Goal: Entertainment & Leisure: Consume media (video, audio)

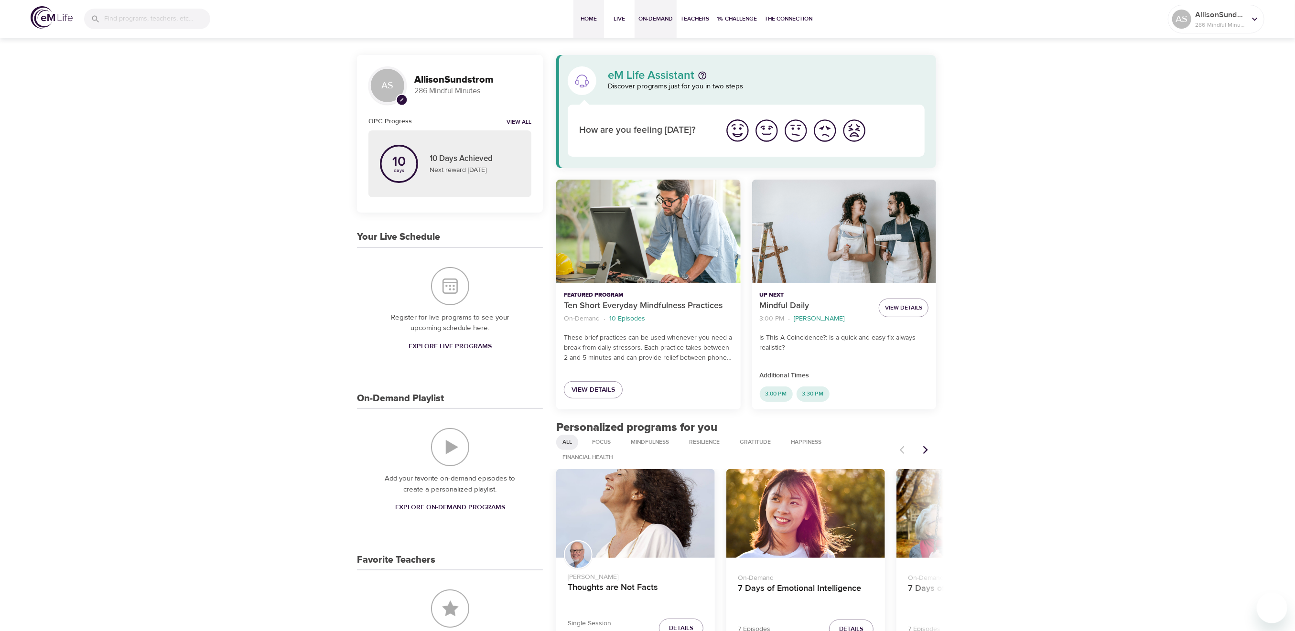
click at [669, 16] on span "On-Demand" at bounding box center [655, 19] width 34 height 10
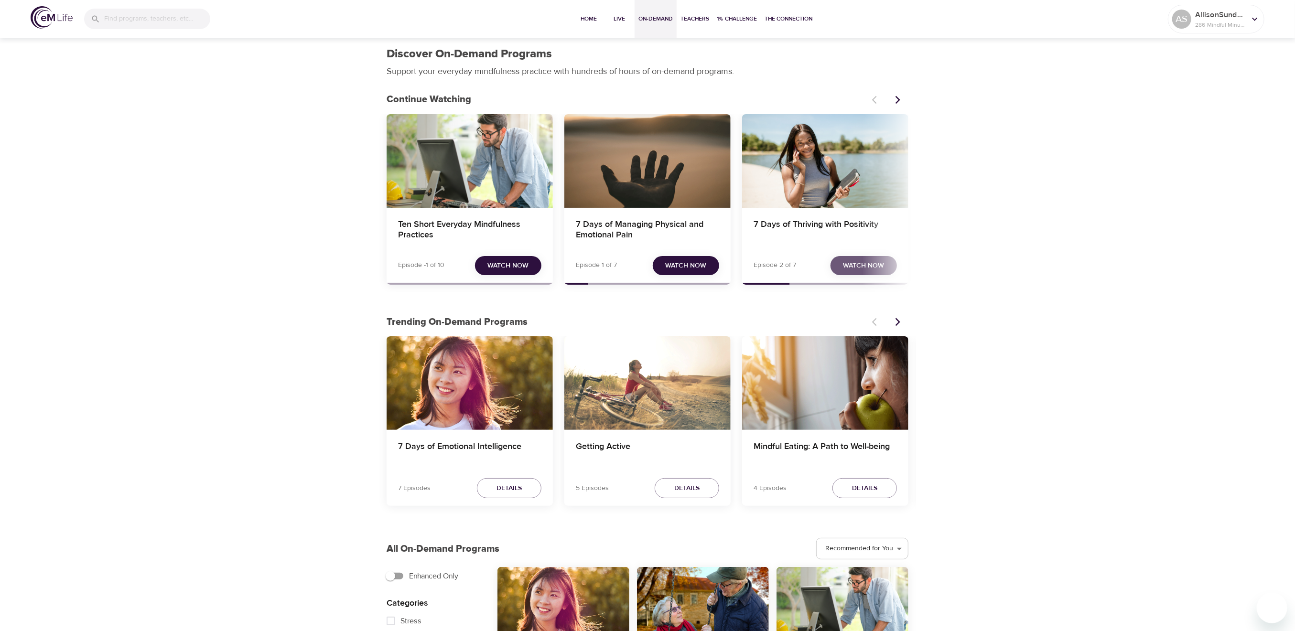
click at [888, 261] on button "Watch Now" at bounding box center [864, 266] width 66 height 20
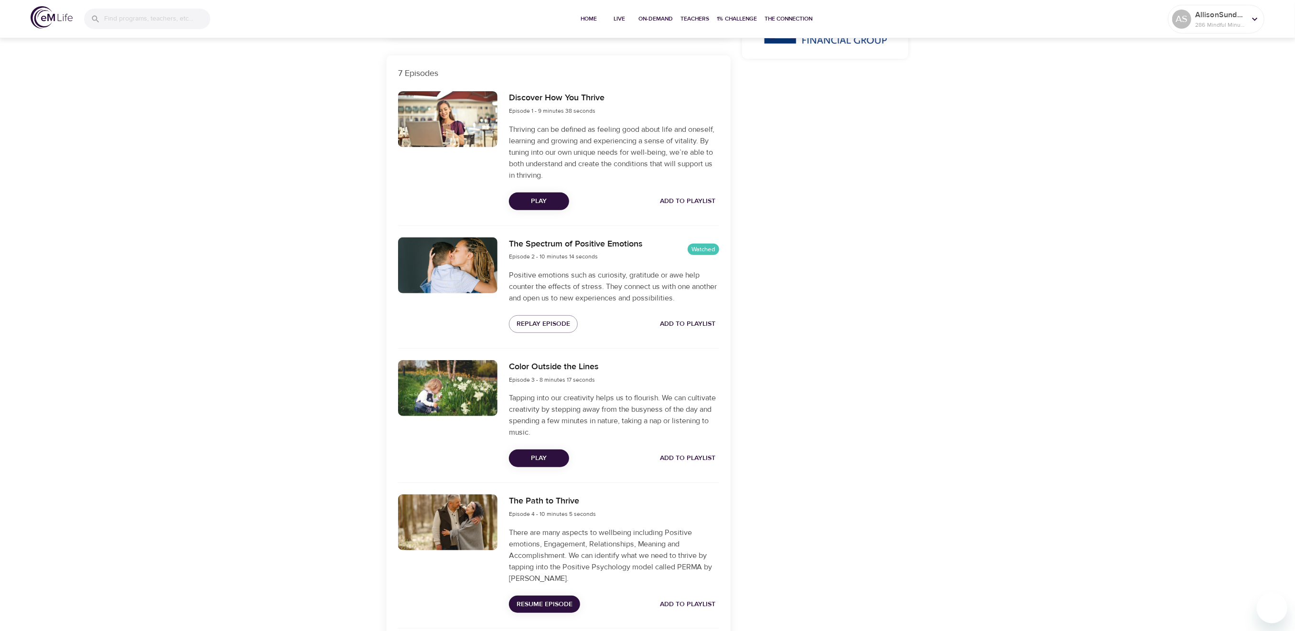
scroll to position [318, 0]
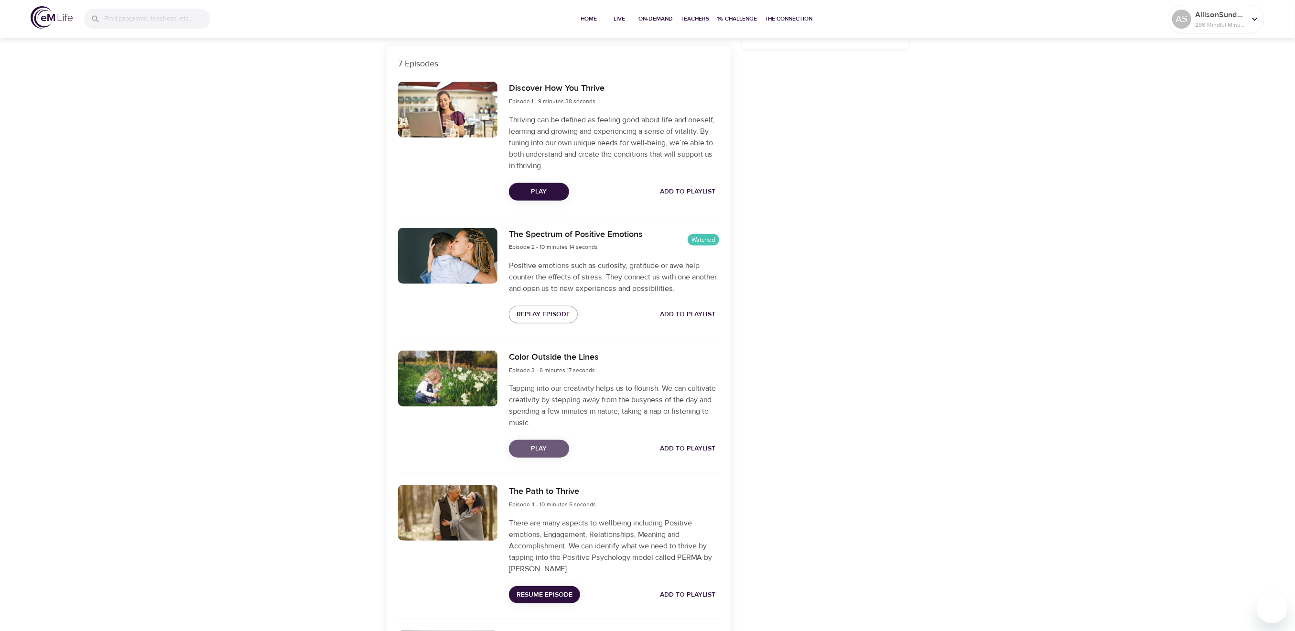
click at [540, 449] on span "Play" at bounding box center [539, 449] width 45 height 12
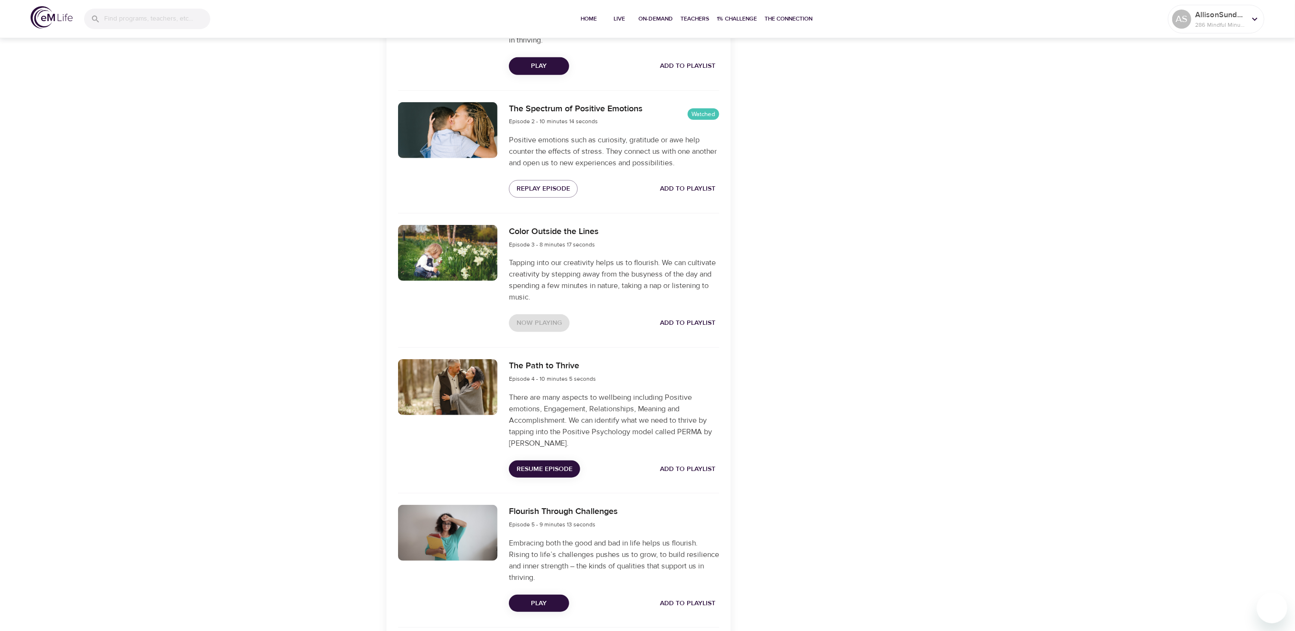
scroll to position [446, 0]
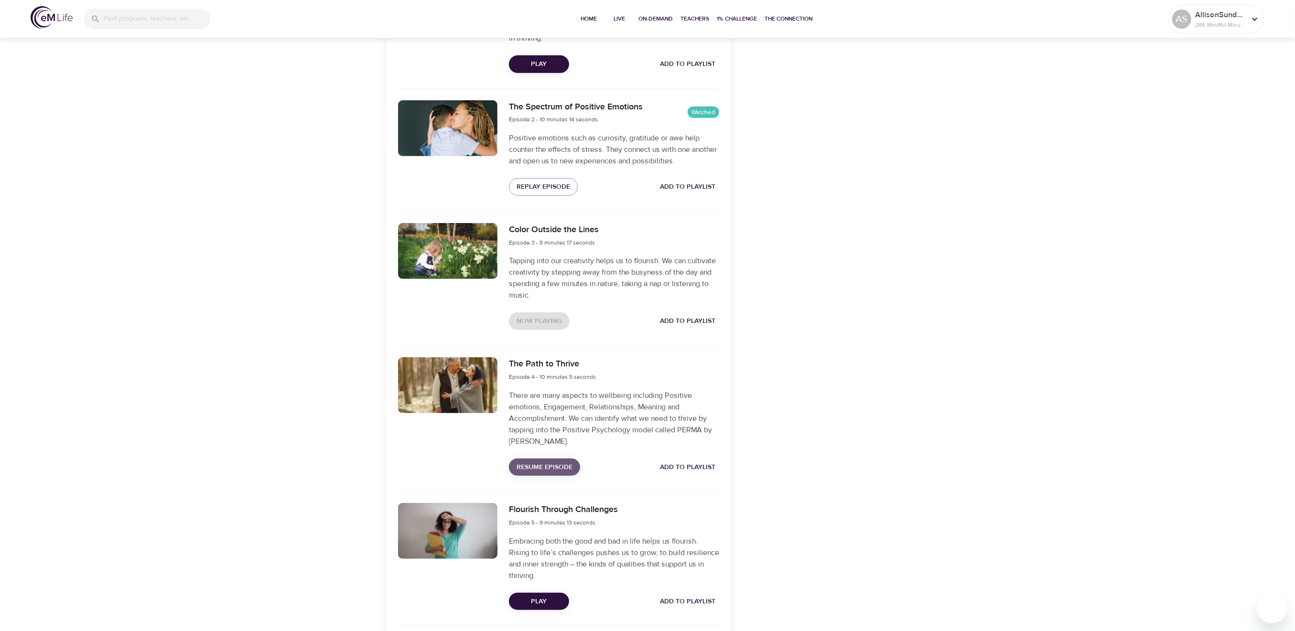
click at [558, 472] on span "Resume Episode" at bounding box center [545, 468] width 56 height 12
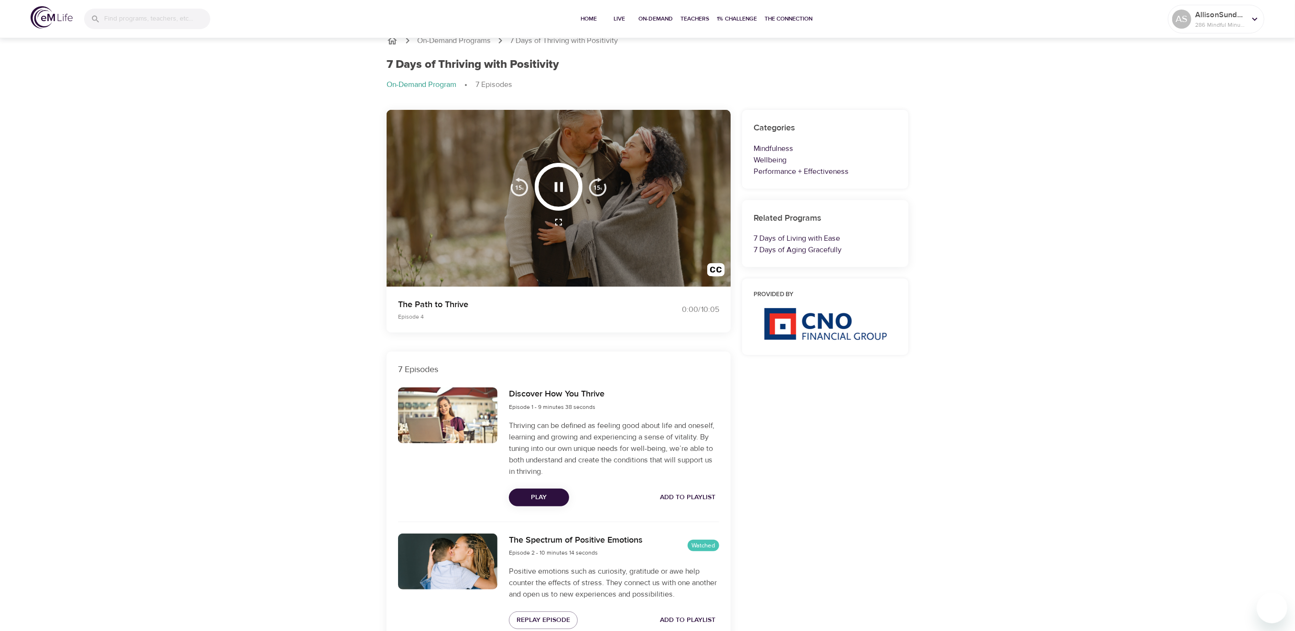
scroll to position [0, 0]
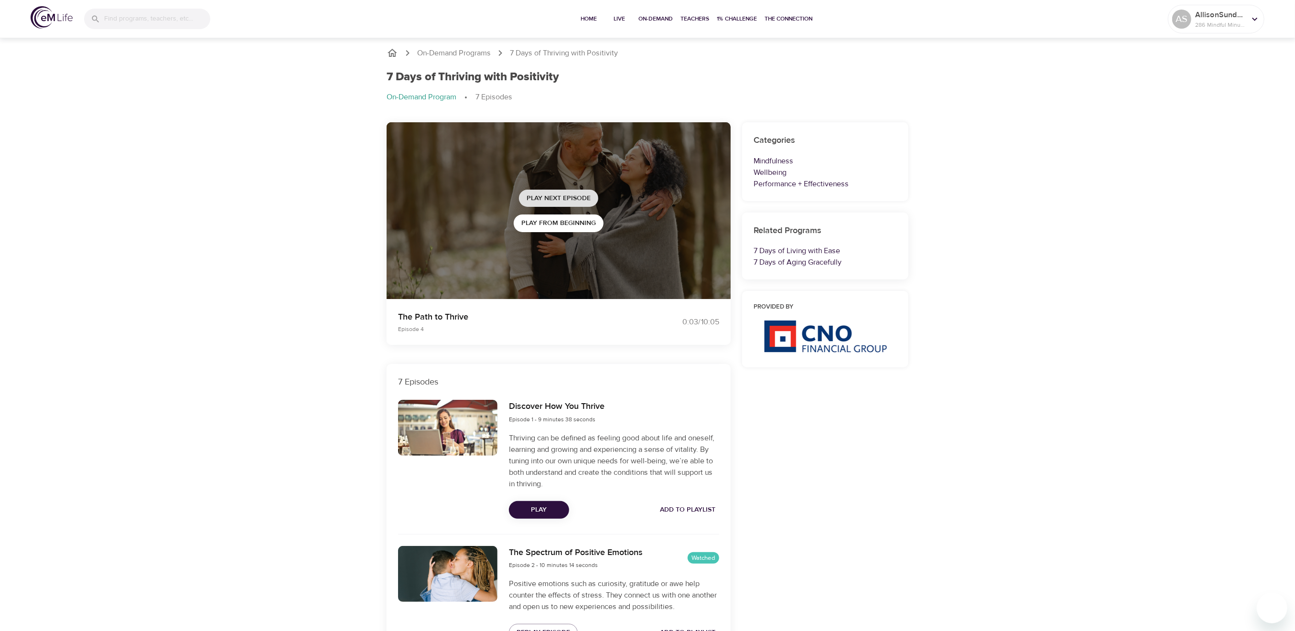
click at [573, 196] on span "Play Next Episode" at bounding box center [559, 199] width 64 height 12
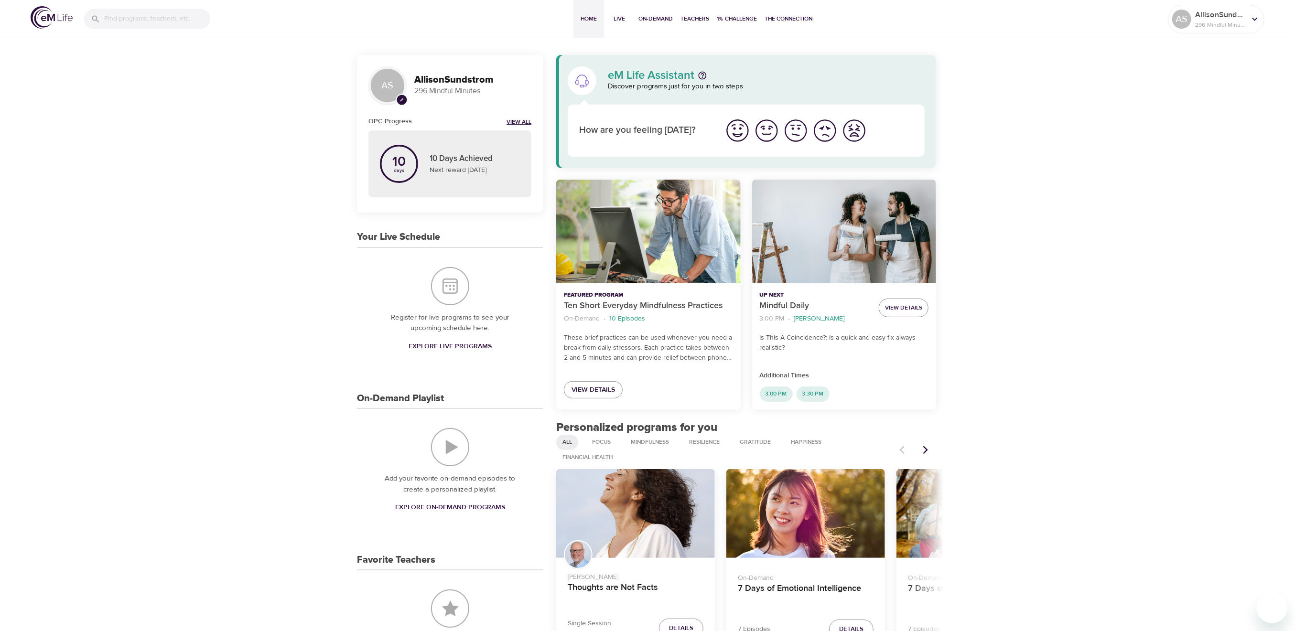
click at [520, 119] on link "View All" at bounding box center [519, 123] width 25 height 8
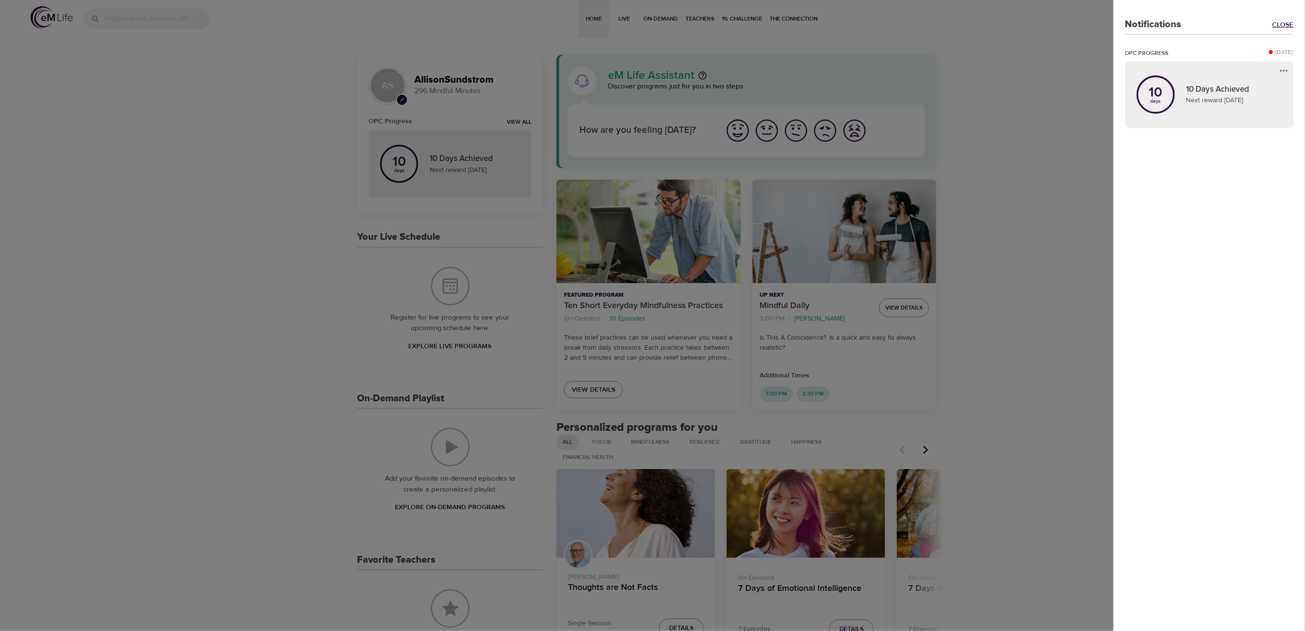
click at [1291, 26] on link "Close" at bounding box center [1282, 25] width 21 height 10
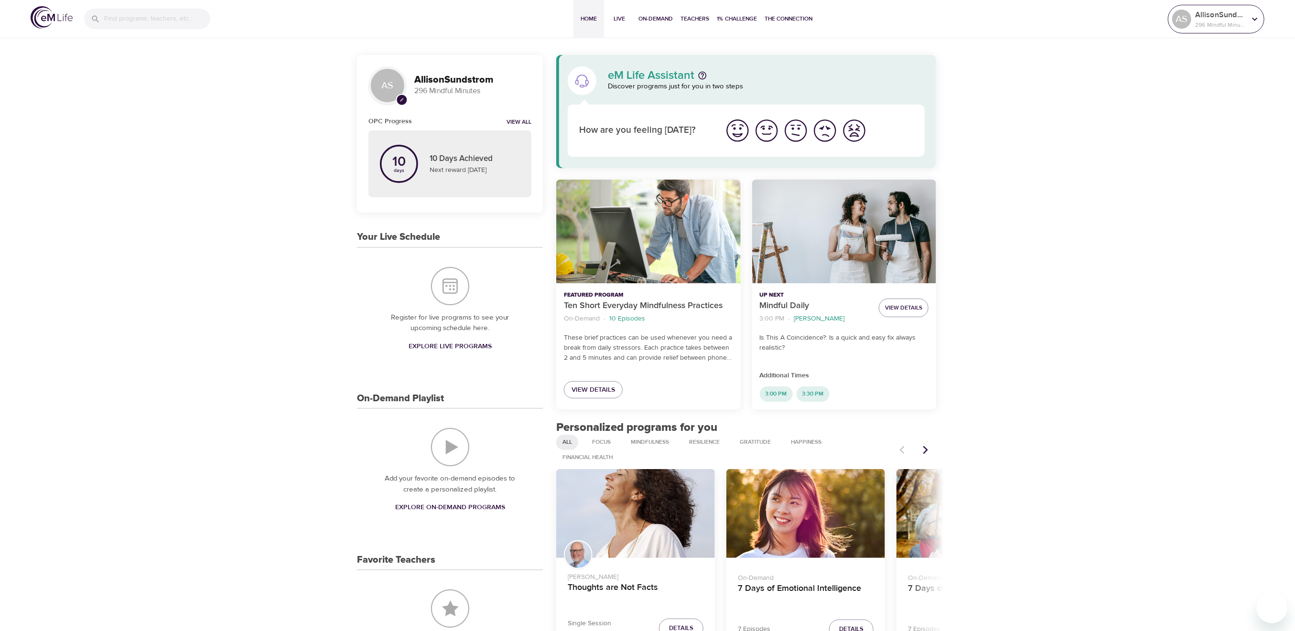
click at [1245, 21] on p "296 Mindful Minutes" at bounding box center [1220, 25] width 51 height 9
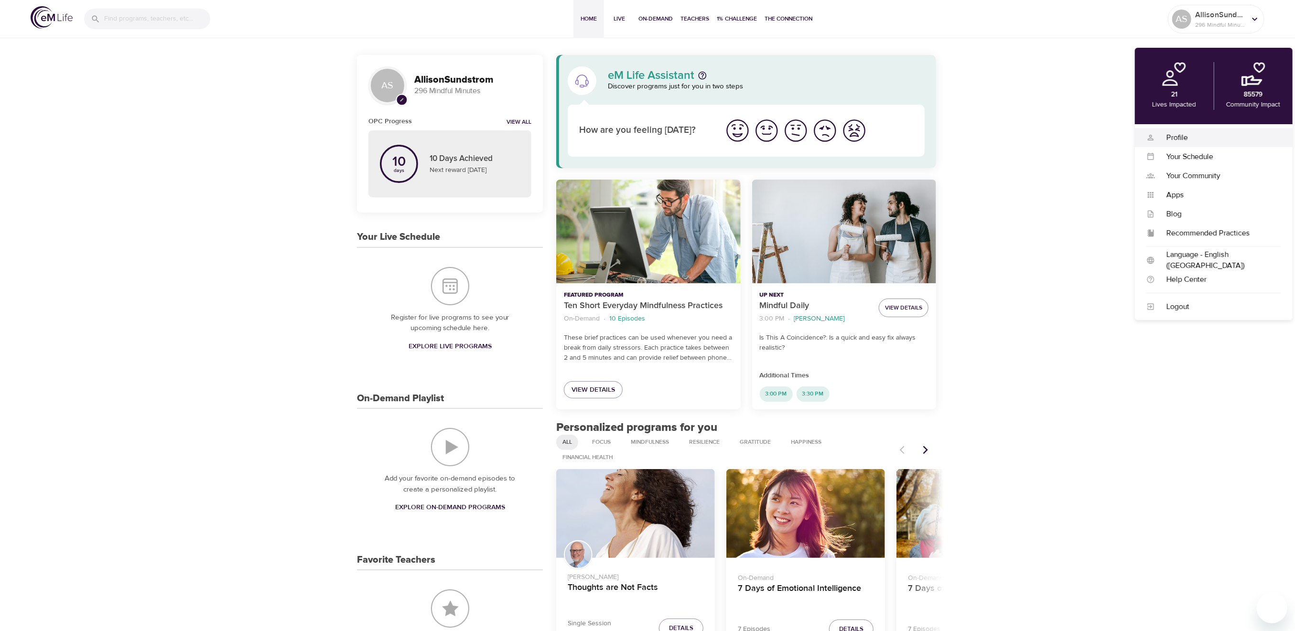
click at [1178, 136] on div "Profile" at bounding box center [1218, 137] width 126 height 11
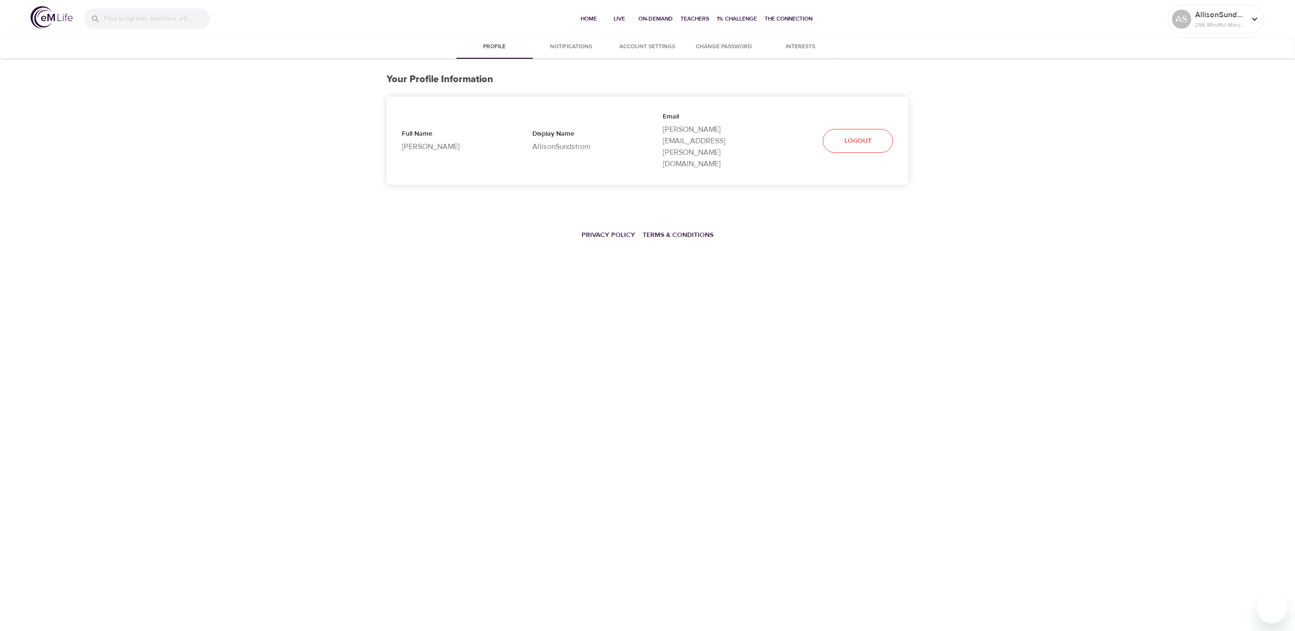
select select "10"
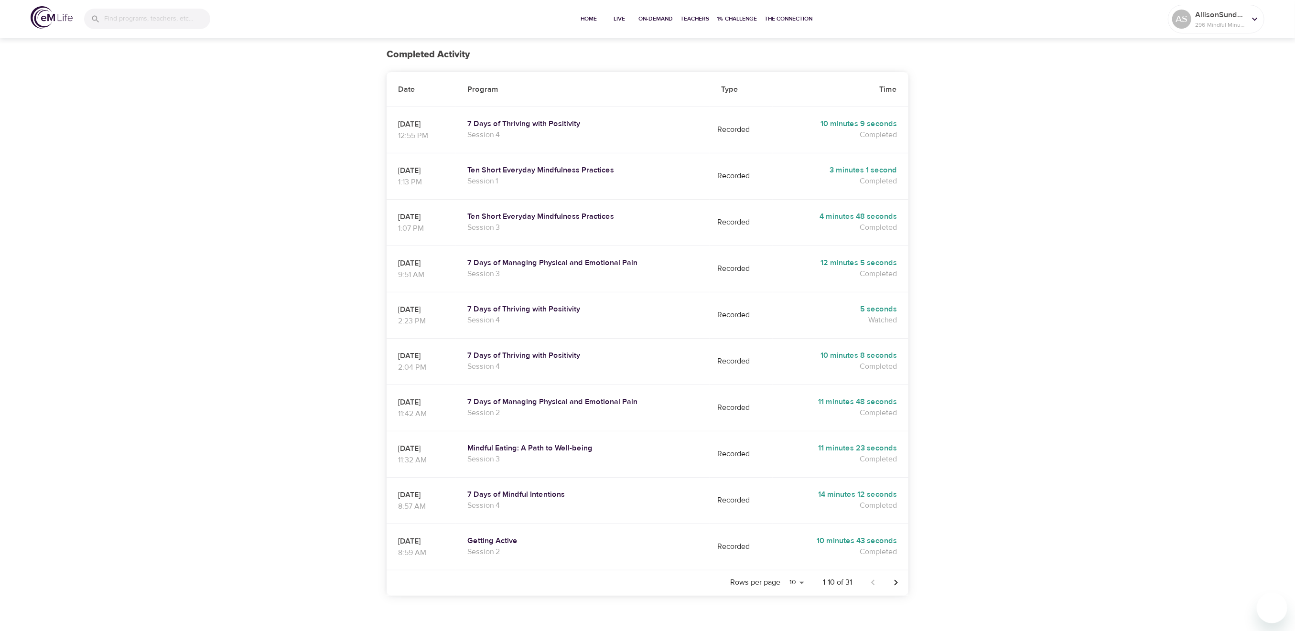
scroll to position [188, 0]
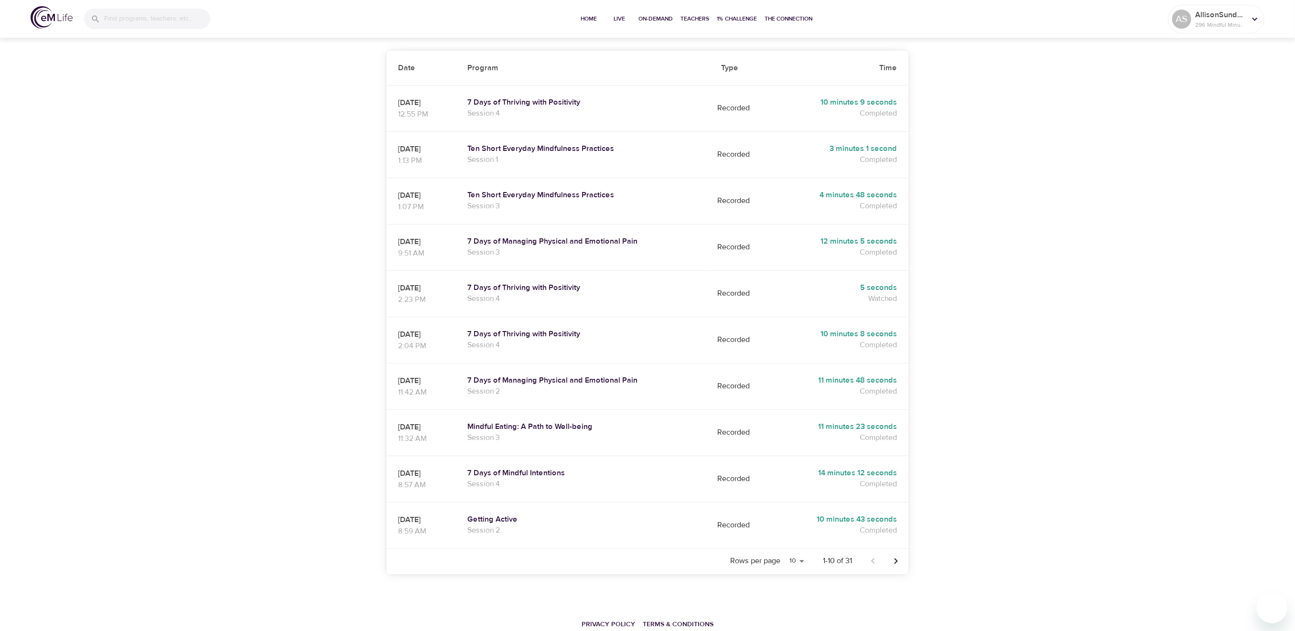
click at [898, 556] on icon "Next page" at bounding box center [895, 561] width 11 height 11
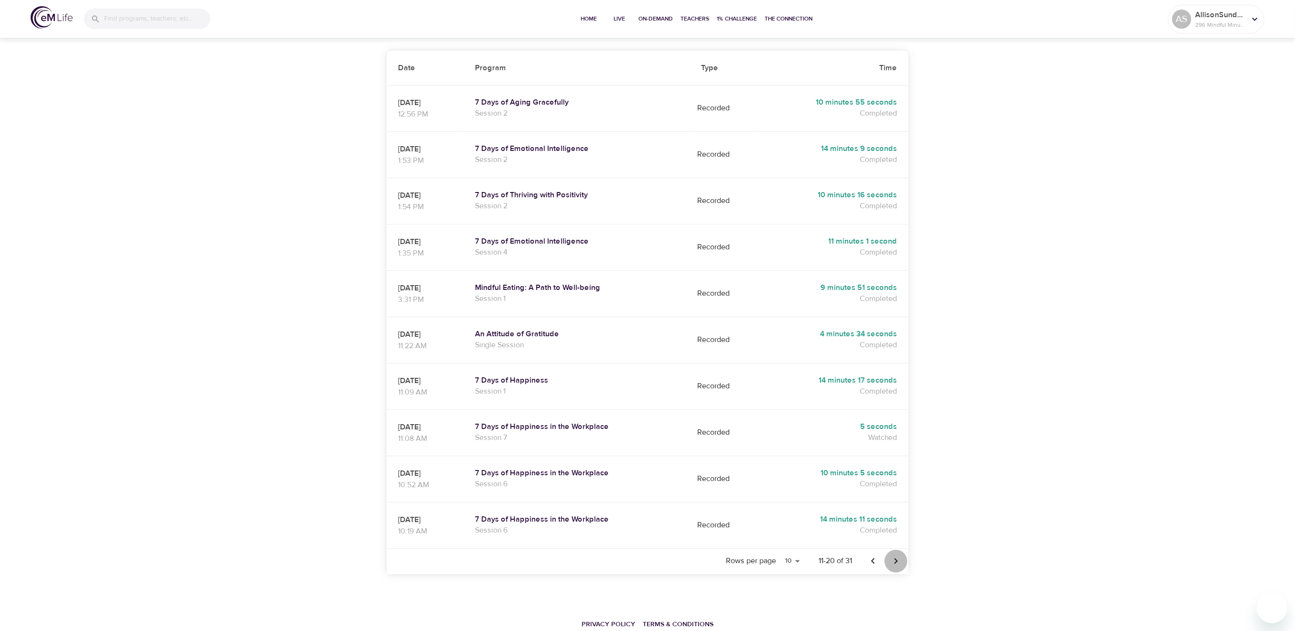
click at [894, 556] on icon "Next page" at bounding box center [895, 561] width 11 height 11
click at [872, 556] on icon "Previous page" at bounding box center [872, 561] width 11 height 11
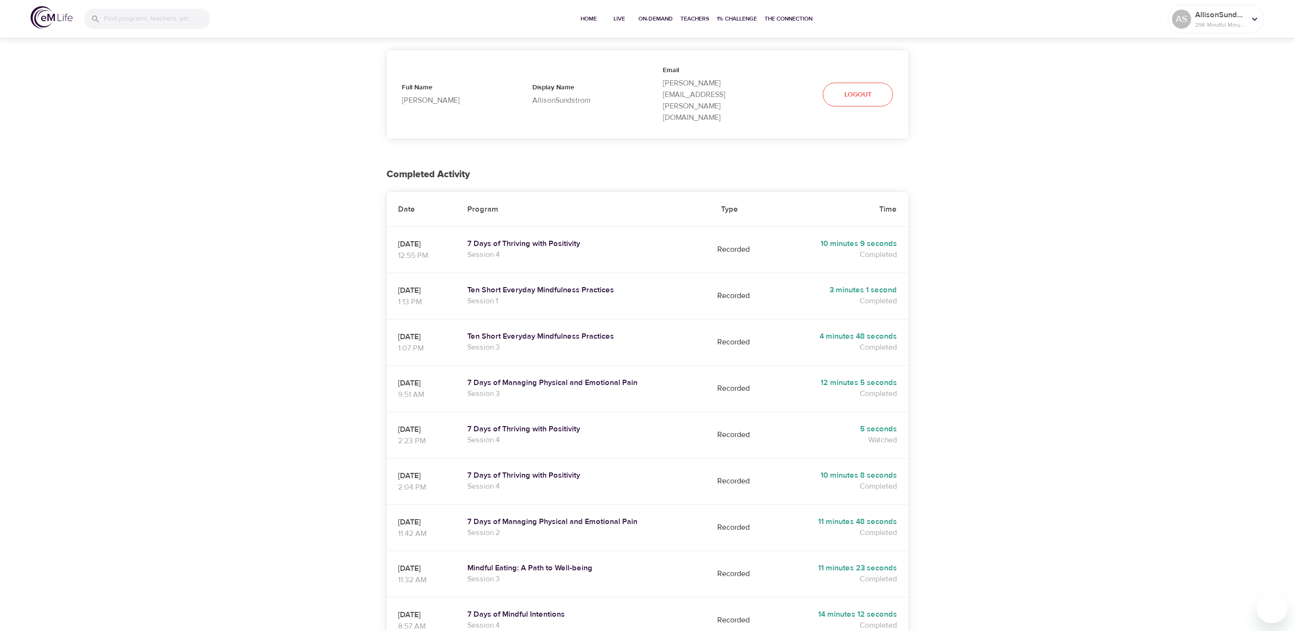
scroll to position [0, 0]
